Goal: Information Seeking & Learning: Learn about a topic

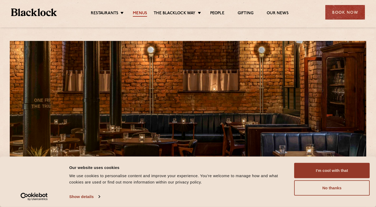
click at [142, 12] on link "Menus" at bounding box center [140, 14] width 14 height 6
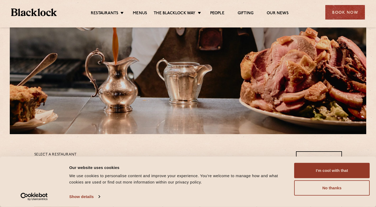
scroll to position [69, 0]
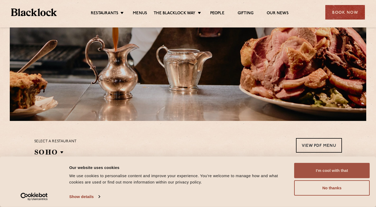
click at [311, 169] on button "I'm cool with that" at bounding box center [332, 170] width 76 height 15
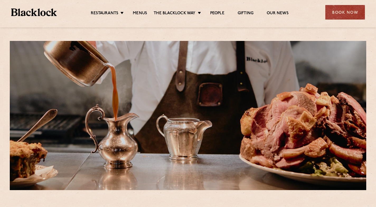
scroll to position [0, 0]
click at [142, 12] on link "Menus" at bounding box center [140, 14] width 14 height 6
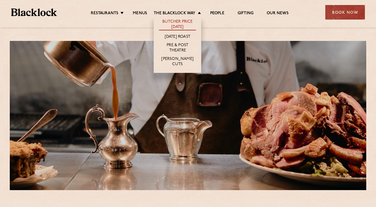
click at [168, 24] on link "Butcher Price [DATE]" at bounding box center [177, 24] width 37 height 11
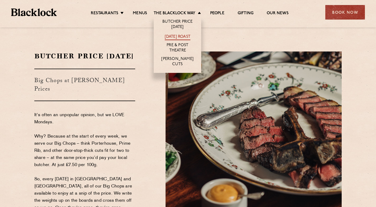
click at [188, 34] on link "[DATE] Roast" at bounding box center [178, 37] width 26 height 6
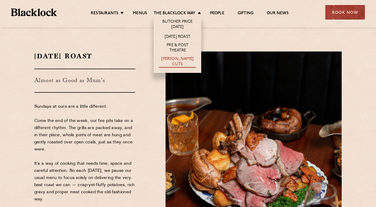
click at [185, 59] on link "[PERSON_NAME] Cuts" at bounding box center [177, 62] width 37 height 11
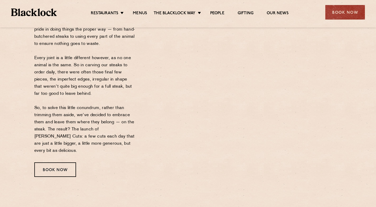
scroll to position [86, 0]
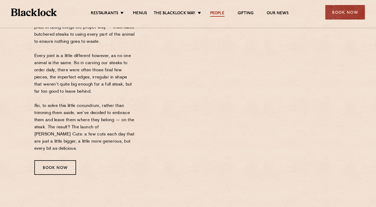
click at [220, 13] on link "People" at bounding box center [217, 14] width 14 height 6
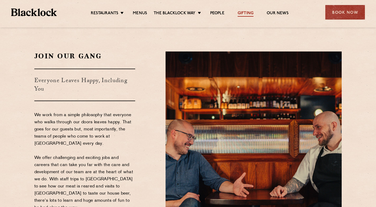
click at [249, 14] on link "Gifting" at bounding box center [246, 14] width 16 height 6
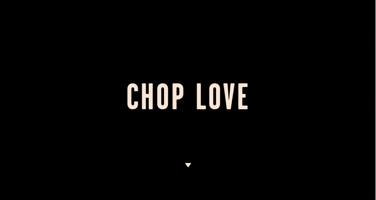
scroll to position [0, 1]
